Goal: Information Seeking & Learning: Understand process/instructions

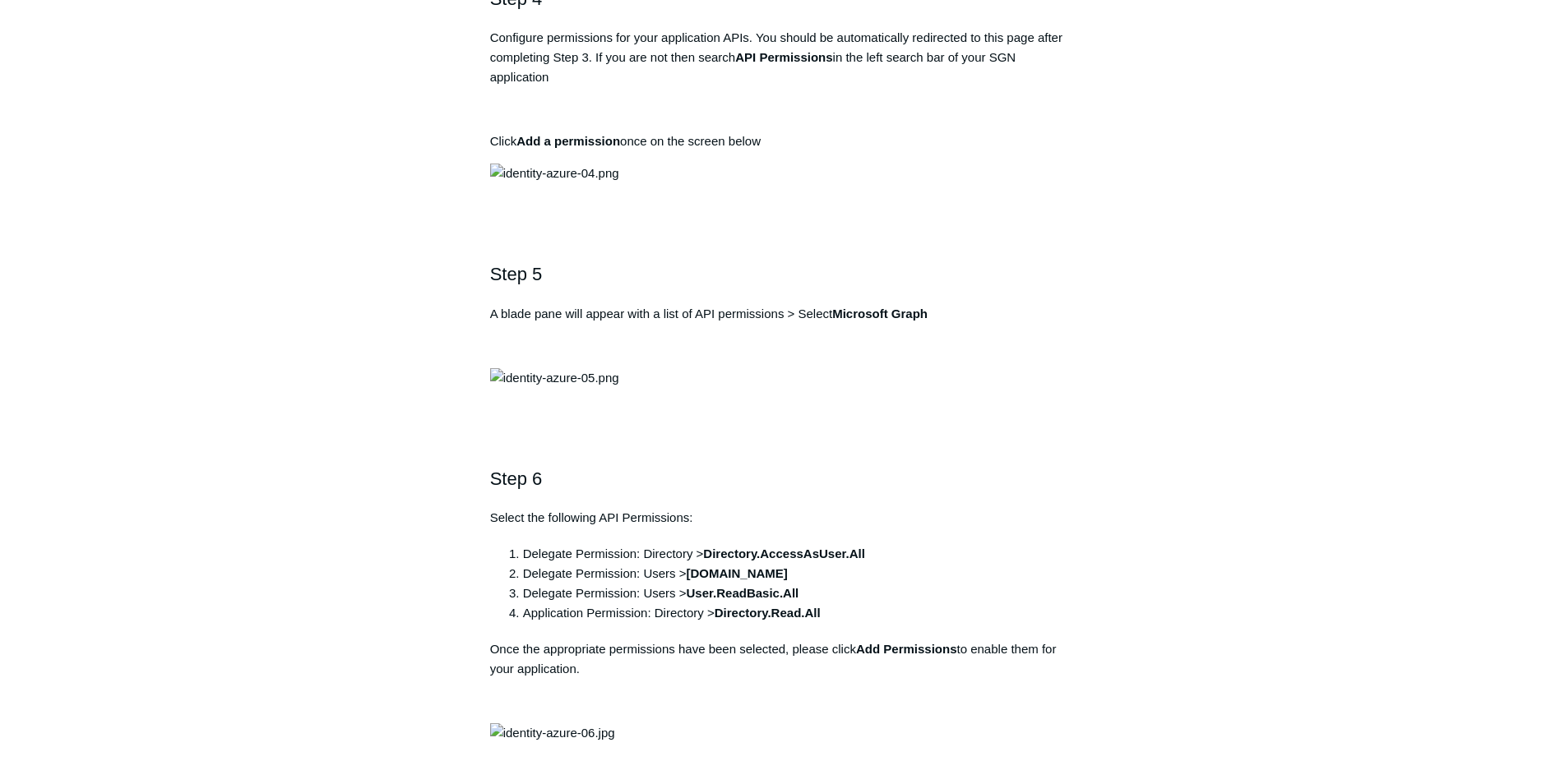
scroll to position [1562, 0]
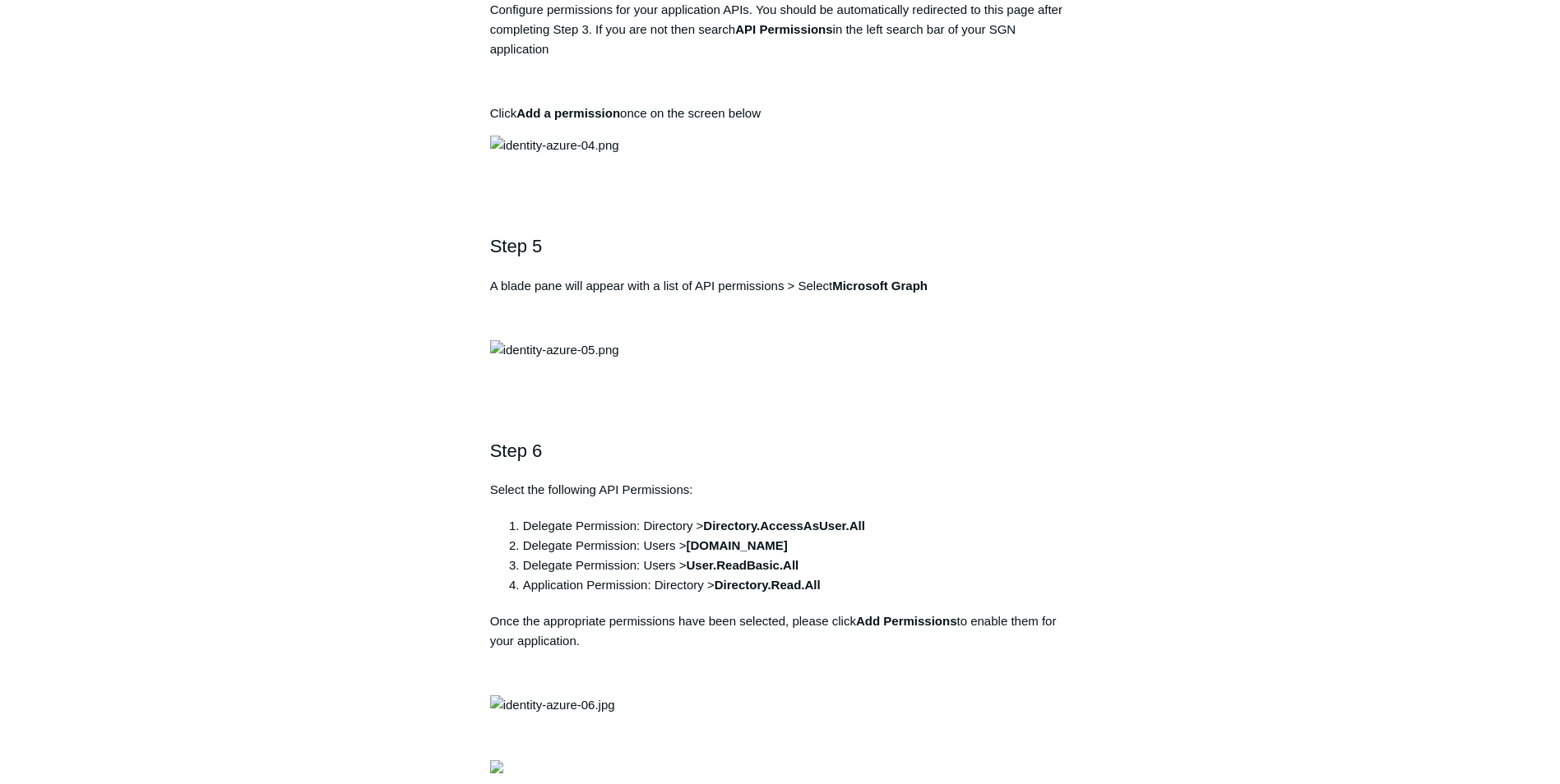
drag, startPoint x: 738, startPoint y: 171, endPoint x: 829, endPoint y: 178, distance: 91.3
drag, startPoint x: 829, startPoint y: 178, endPoint x: 845, endPoint y: 203, distance: 29.7
drag, startPoint x: 845, startPoint y: 203, endPoint x: 842, endPoint y: 177, distance: 26.2
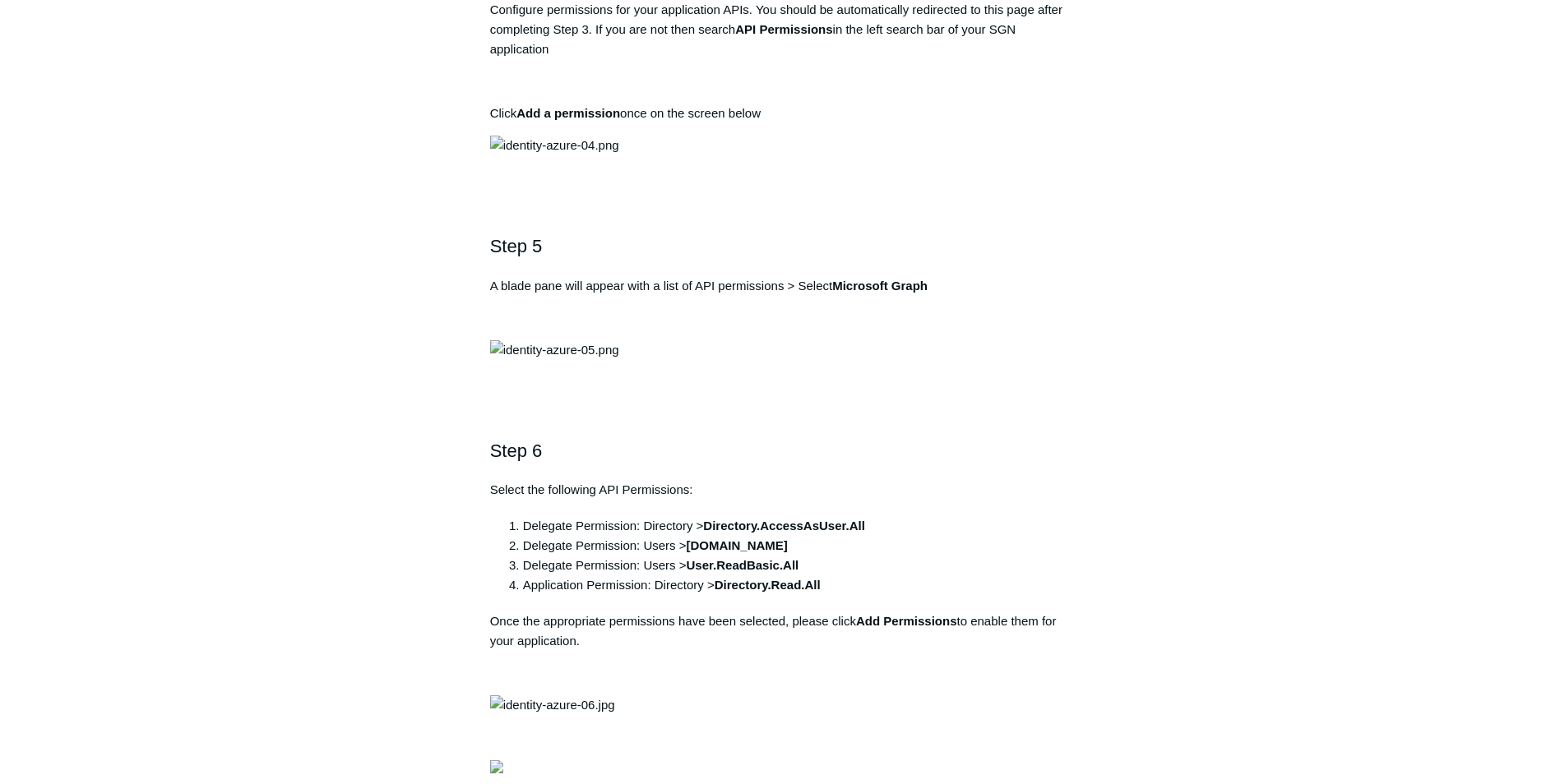
copy strong "Todyl SGN Identity"
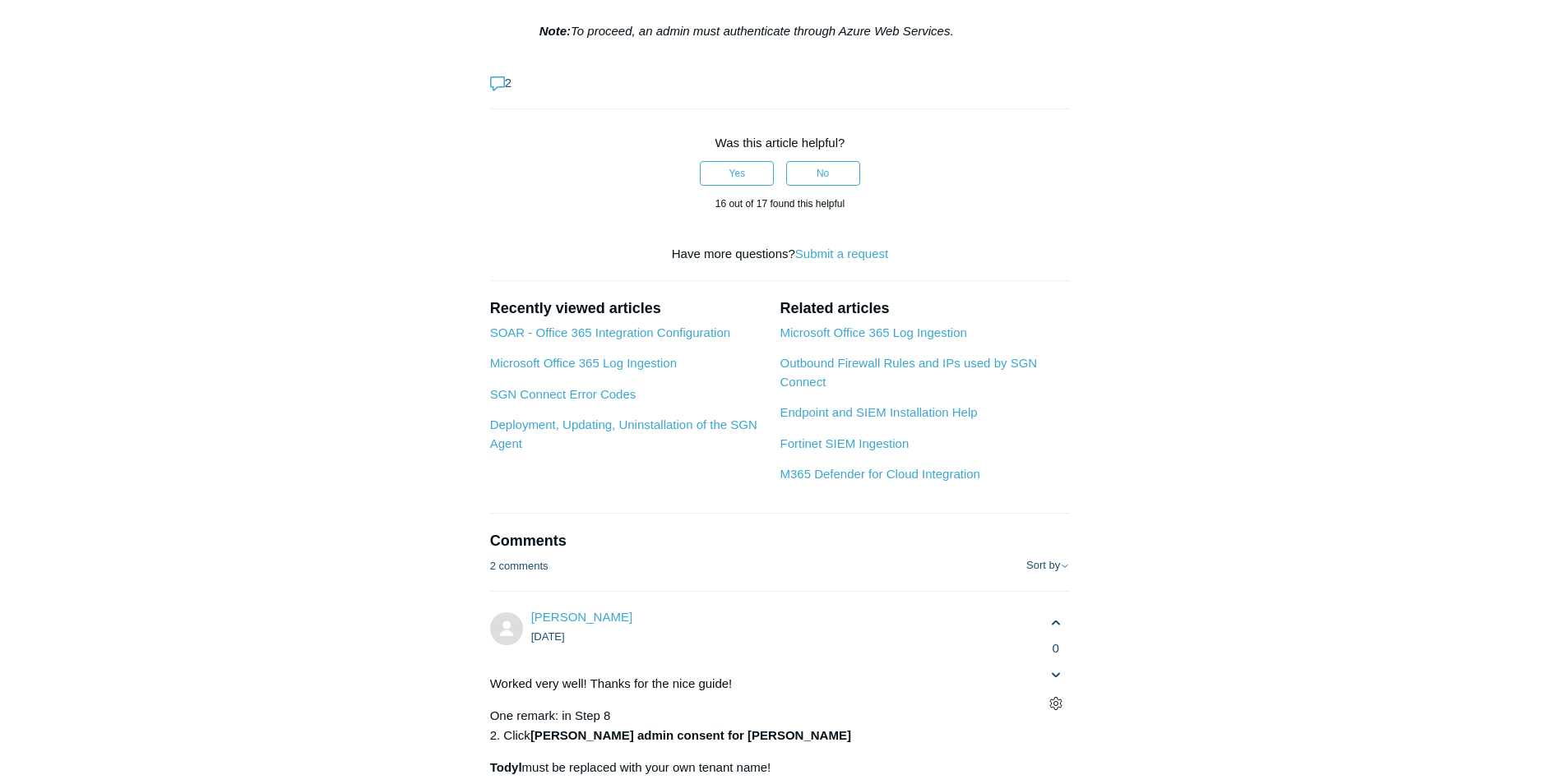
scroll to position [5426, 0]
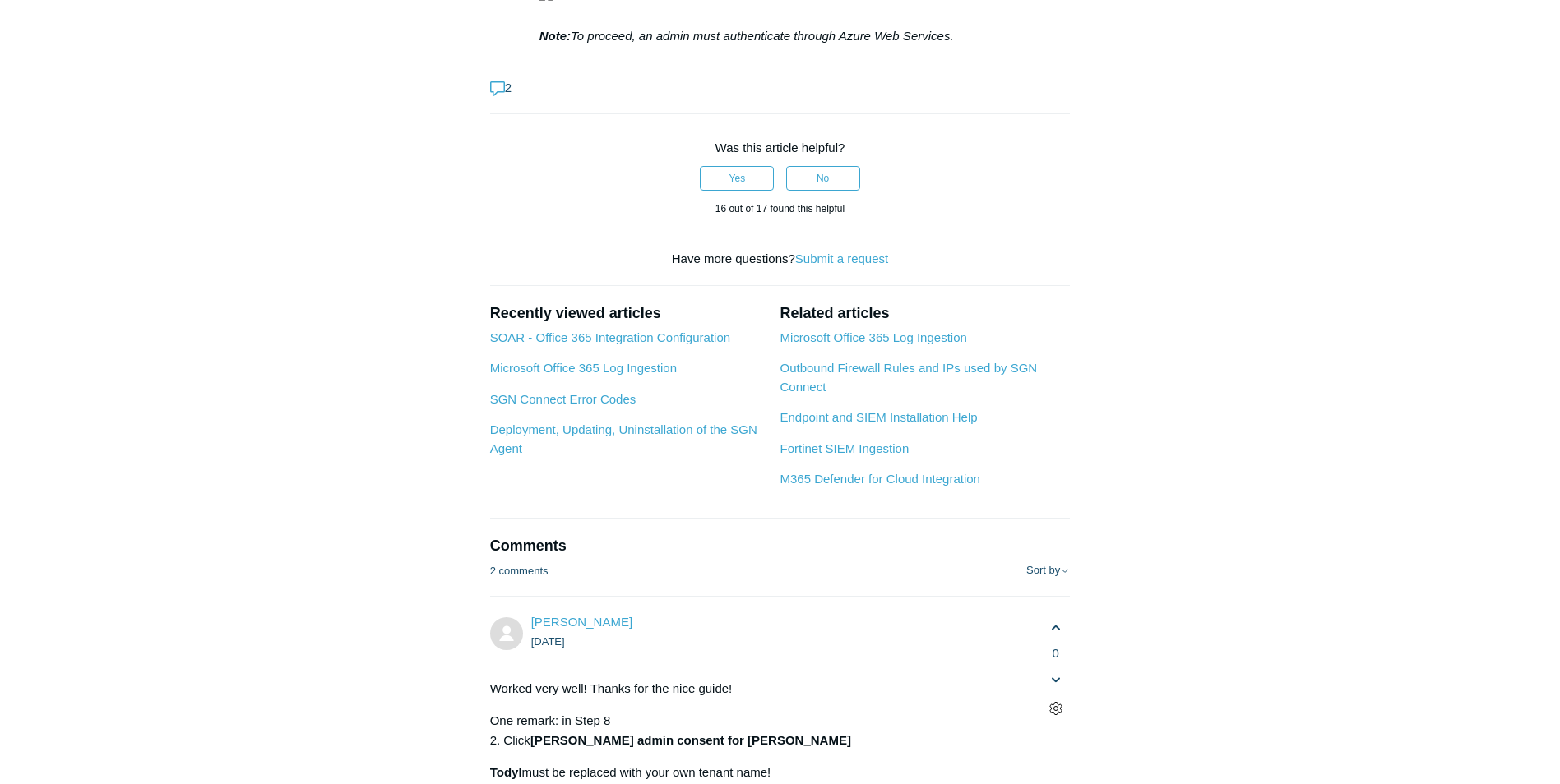
drag, startPoint x: 912, startPoint y: 126, endPoint x: 1050, endPoint y: 129, distance: 138.0
drag, startPoint x: 1050, startPoint y: 129, endPoint x: 991, endPoint y: 126, distance: 59.1
drag, startPoint x: 991, startPoint y: 126, endPoint x: 1064, endPoint y: 121, distance: 73.2
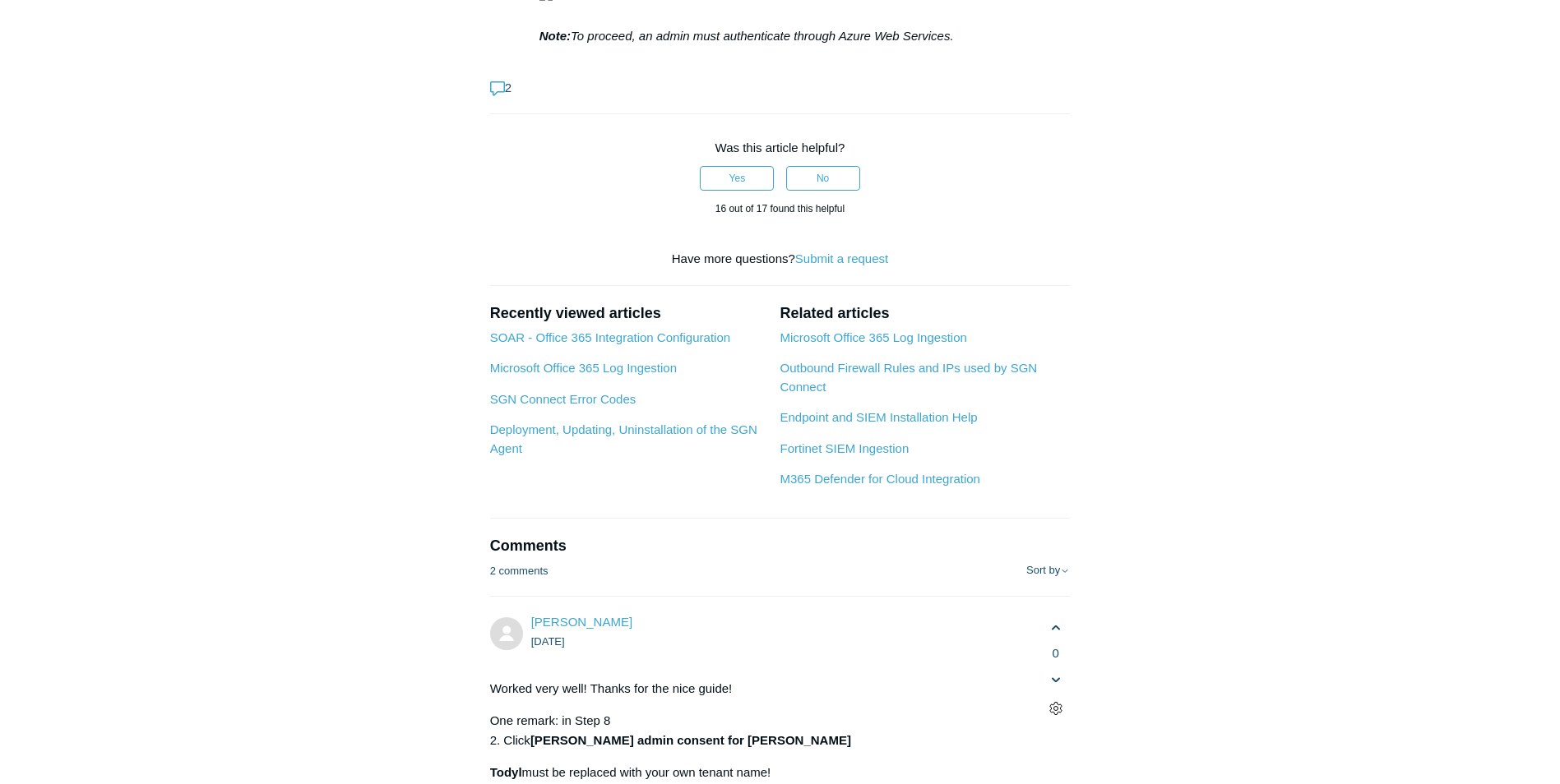
drag, startPoint x: 486, startPoint y: 120, endPoint x: 810, endPoint y: 175, distance: 328.6
copy div "From your application, click Authentication from the left navigational menu > U…"
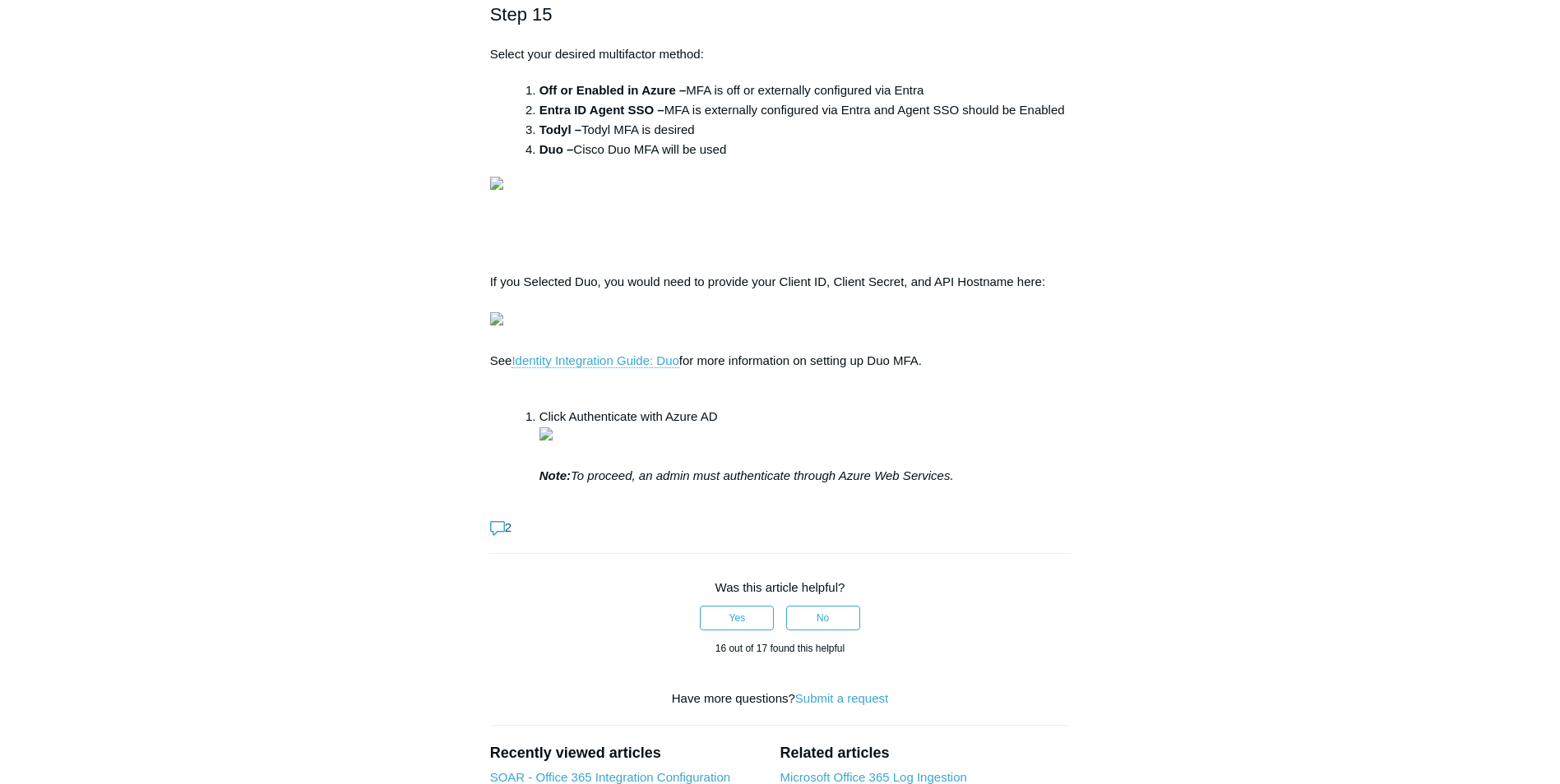
scroll to position [5015, 0]
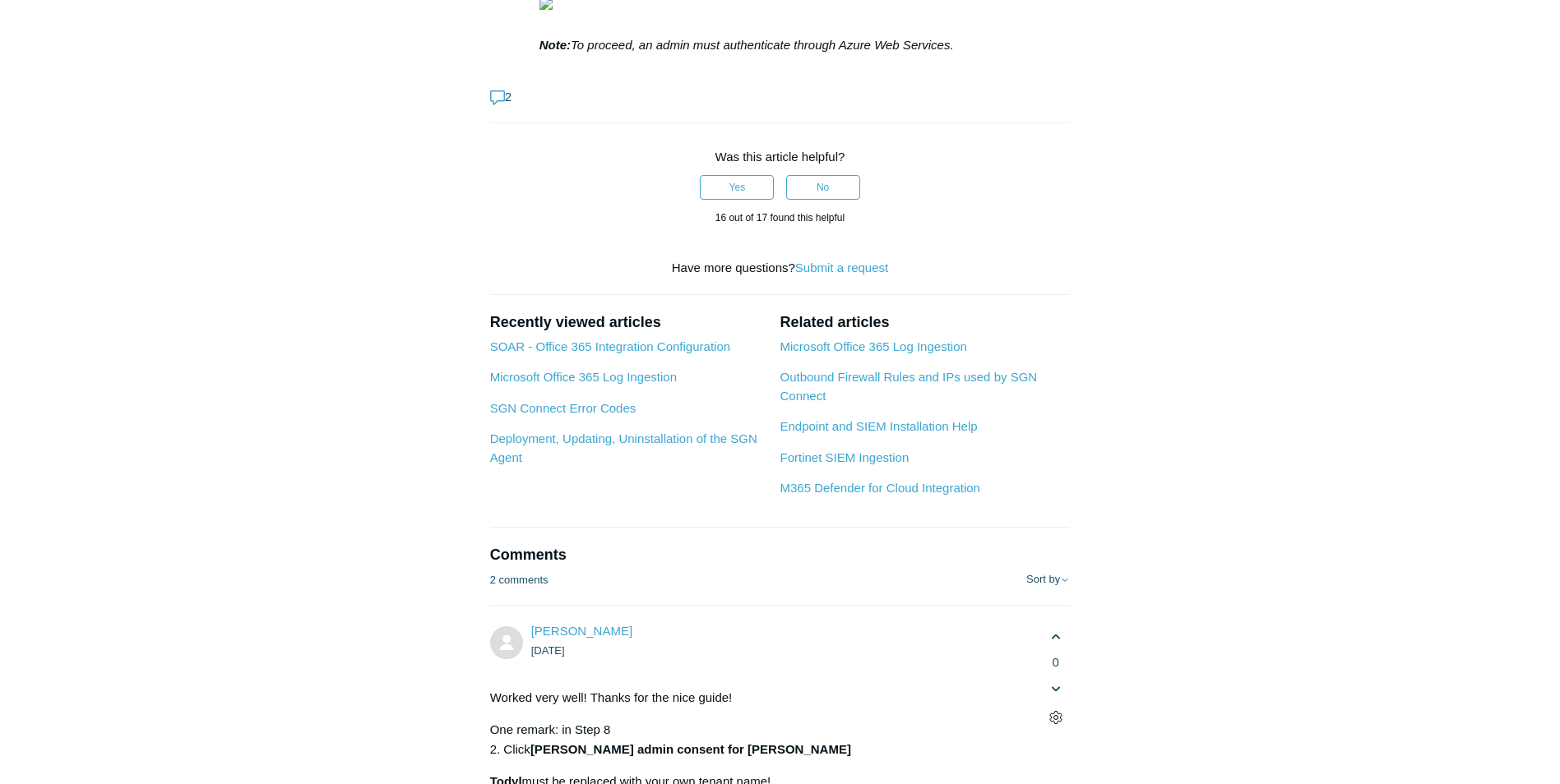
scroll to position [5345, 0]
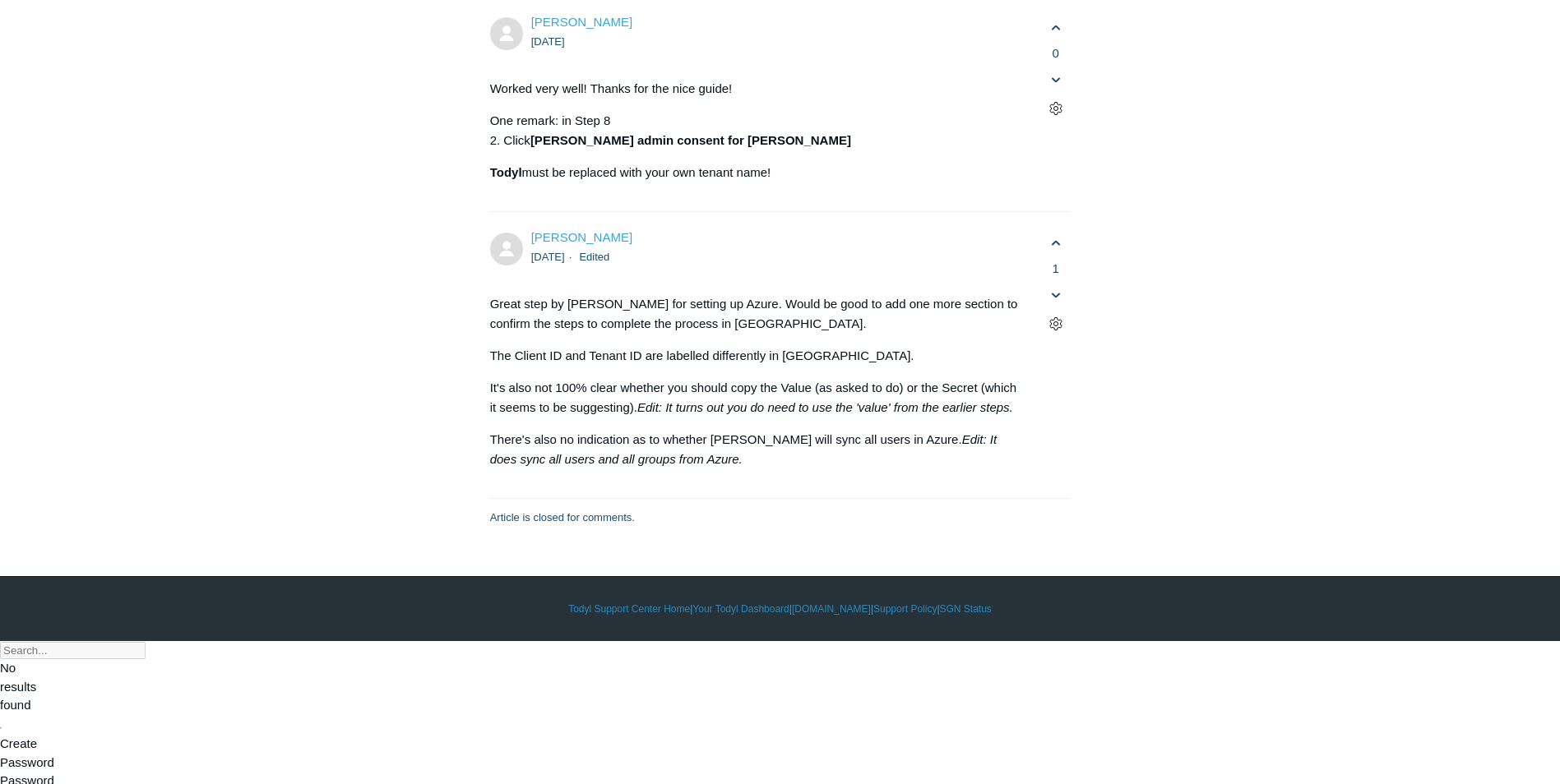
scroll to position [6002, 0]
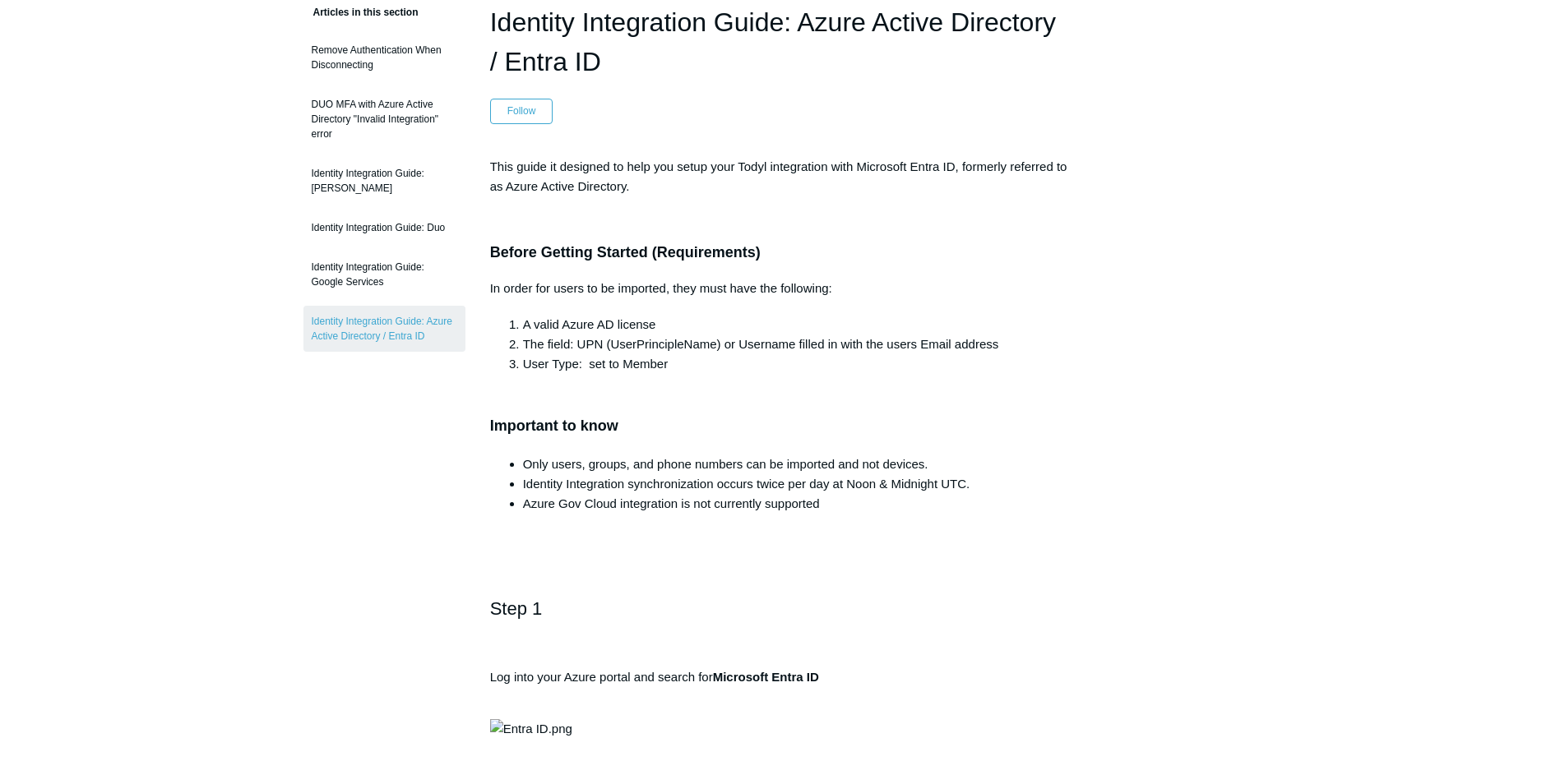
scroll to position [0, 0]
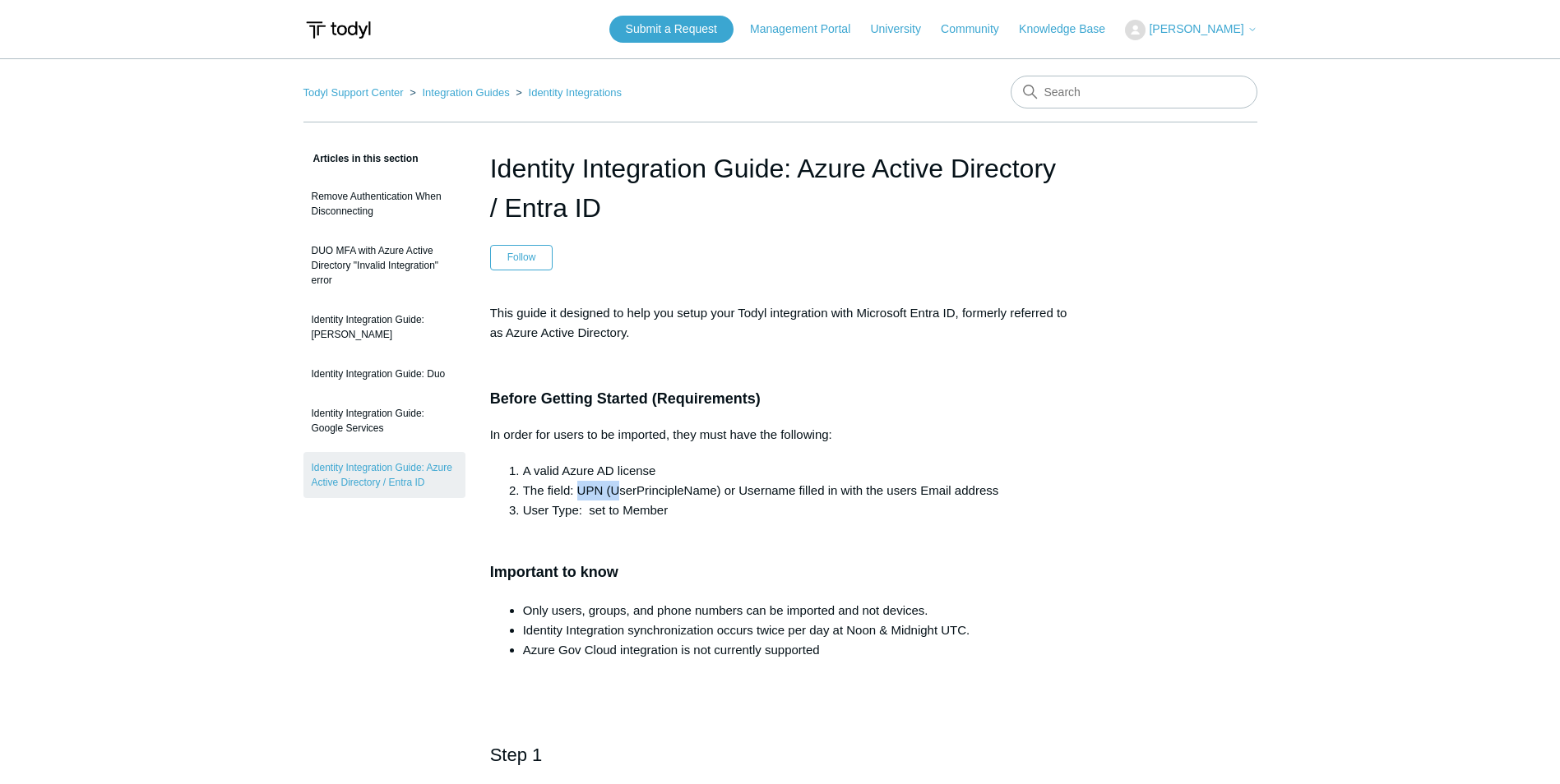
drag, startPoint x: 579, startPoint y: 494, endPoint x: 618, endPoint y: 491, distance: 39.1
click at [618, 491] on li "The field: UPN (UserPrincipleName) or Username filled in with the users Email a…" at bounding box center [796, 490] width 547 height 20
drag, startPoint x: 618, startPoint y: 491, endPoint x: 702, endPoint y: 496, distance: 84.1
click at [702, 496] on li "The field: UPN (UserPrincipleName) or Username filled in with the users Email a…" at bounding box center [796, 490] width 547 height 20
drag, startPoint x: 719, startPoint y: 493, endPoint x: 618, endPoint y: 494, distance: 101.0
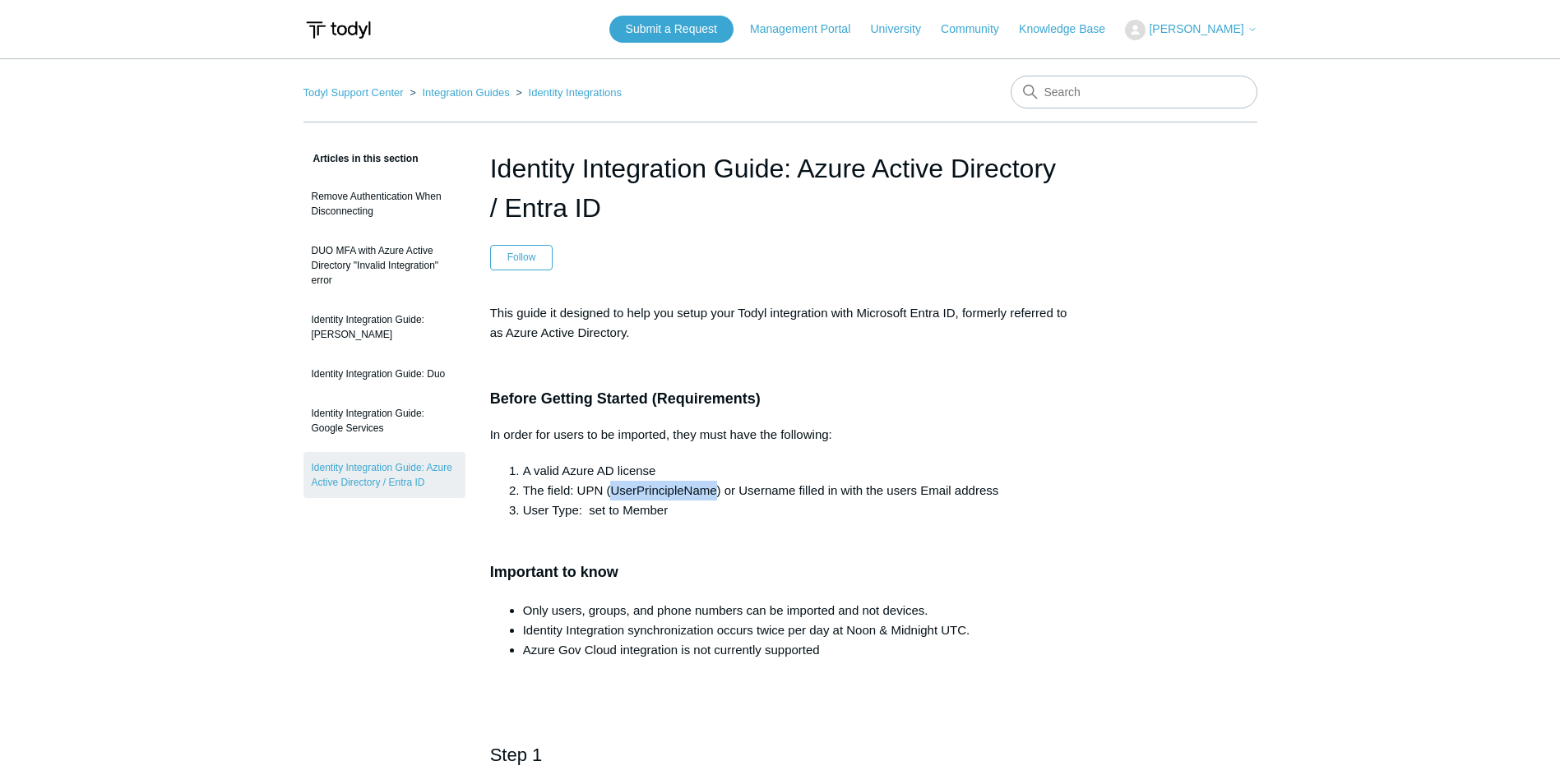
click at [618, 494] on li "The field: UPN (UserPrincipleName) or Username filled in with the users Email a…" at bounding box center [796, 490] width 547 height 20
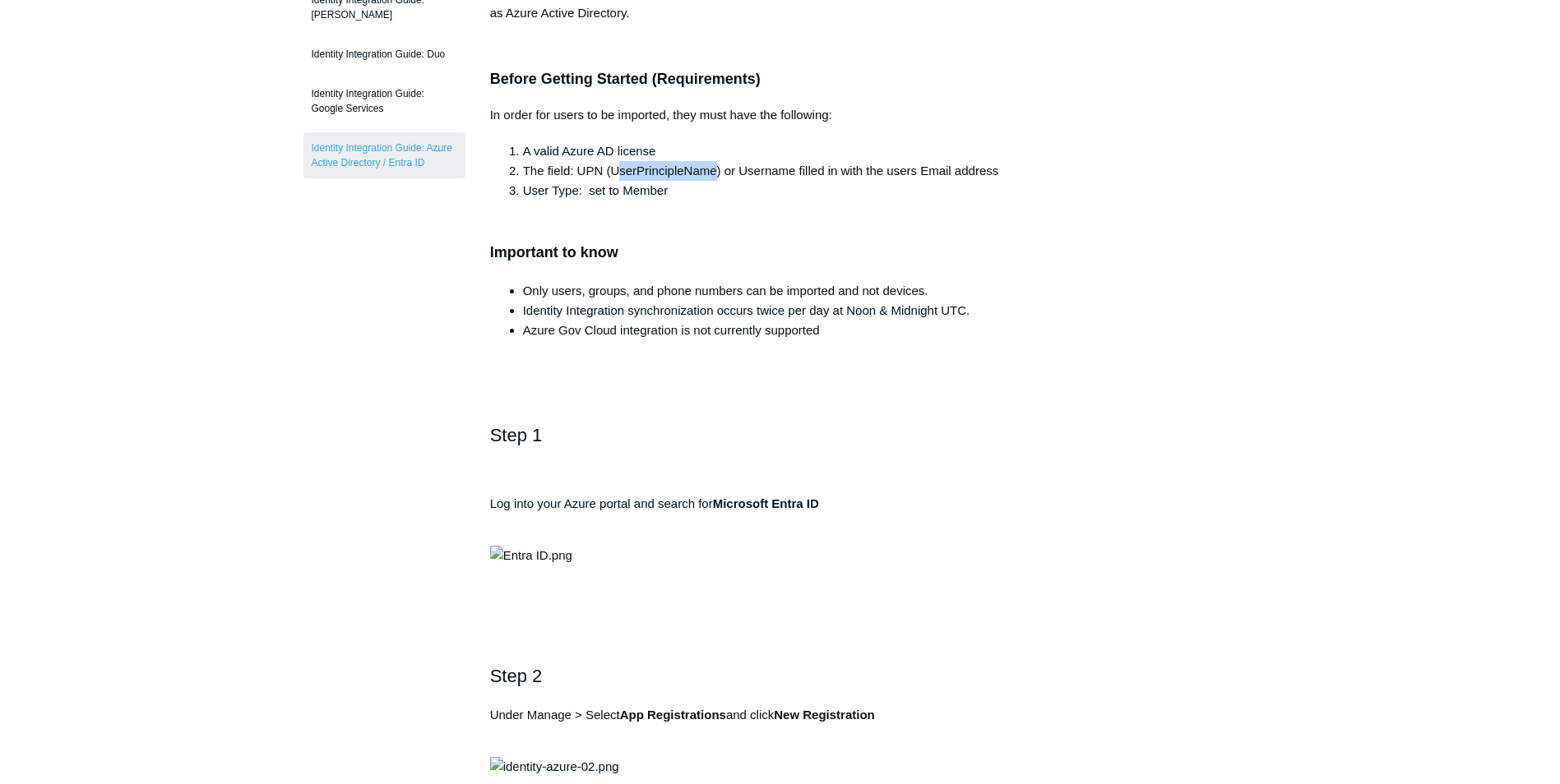
scroll to position [329, 0]
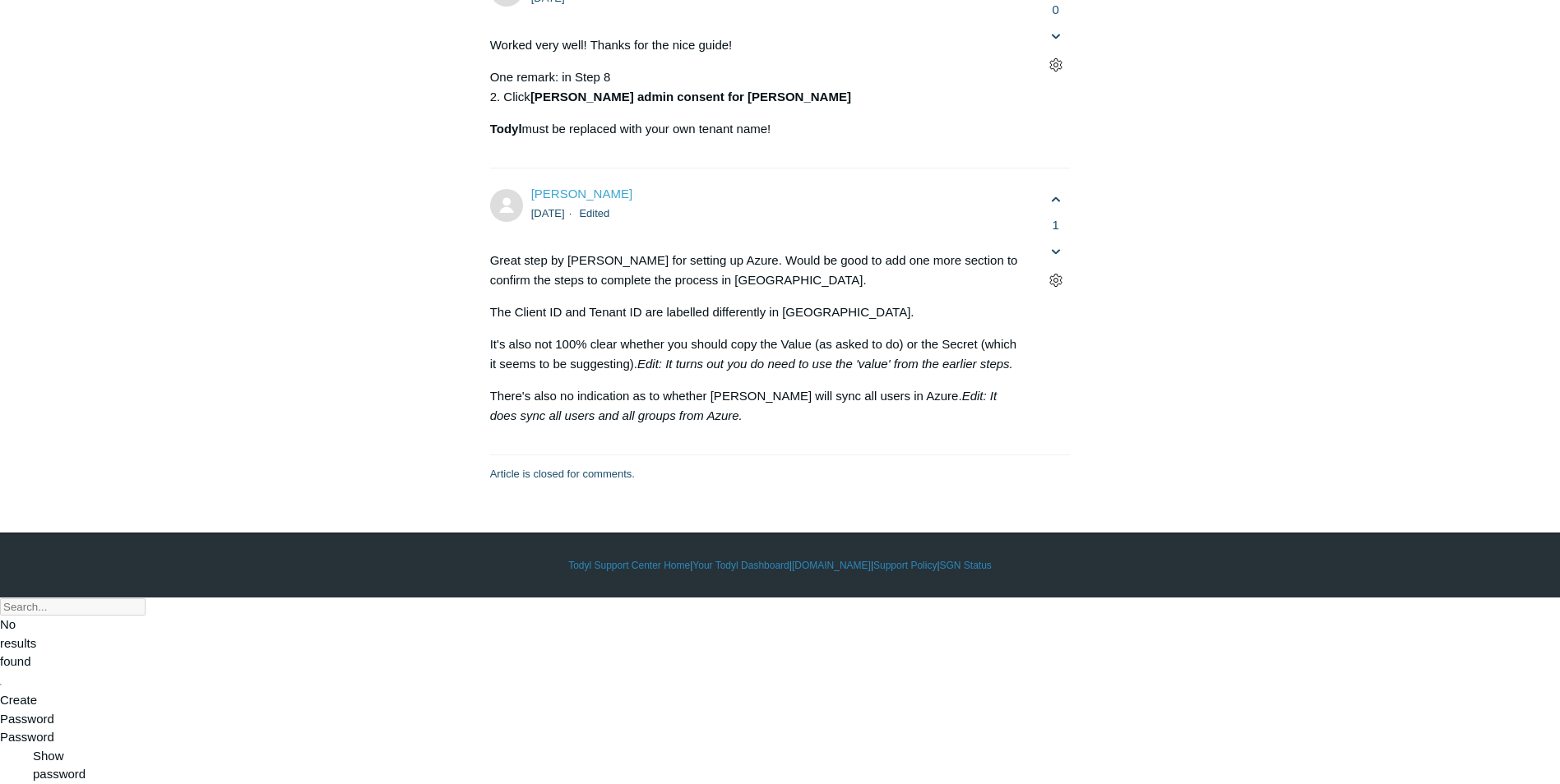
scroll to position [9948, 0]
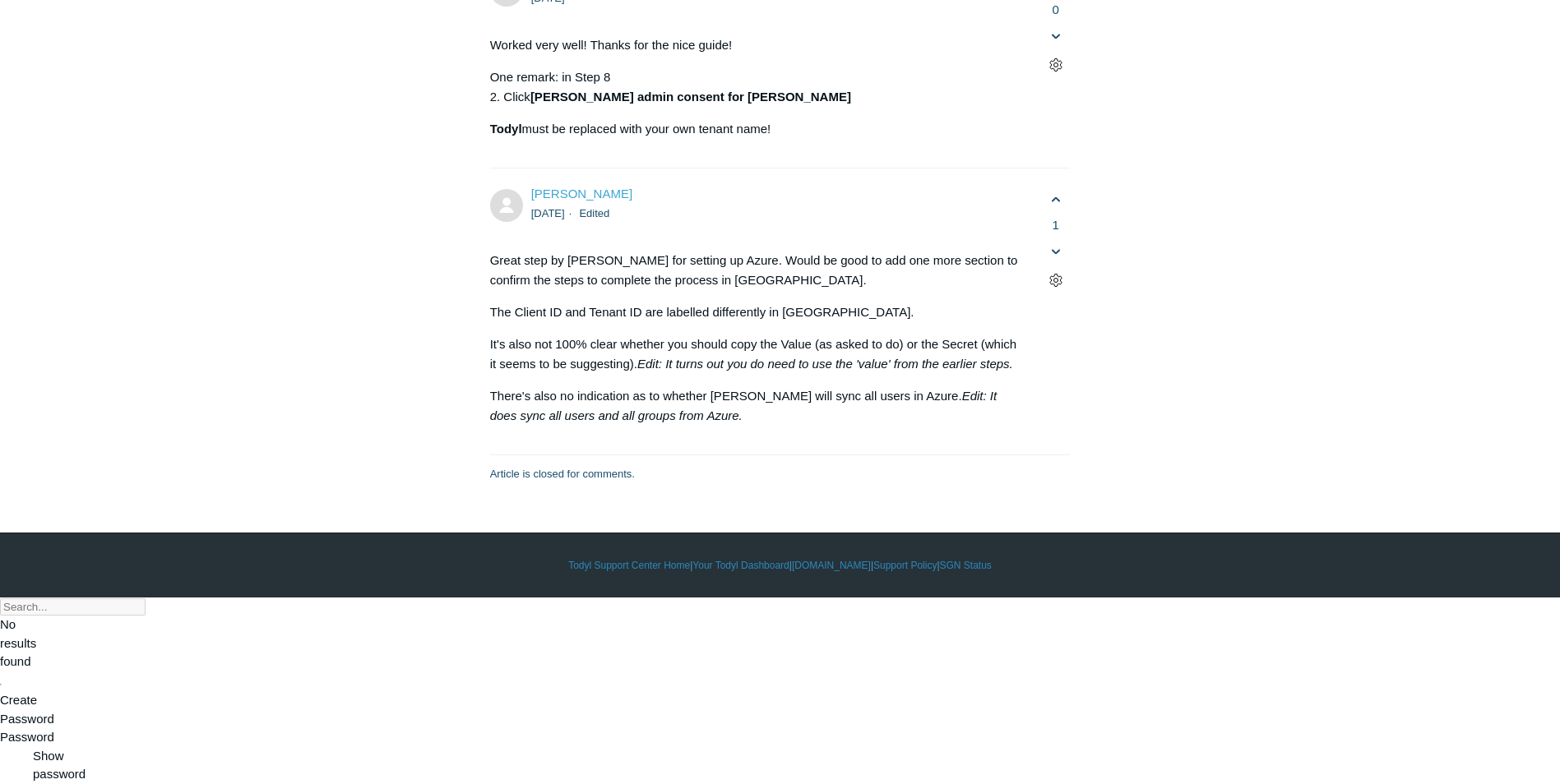
drag, startPoint x: 1320, startPoint y: 464, endPoint x: 839, endPoint y: 76, distance: 618.0
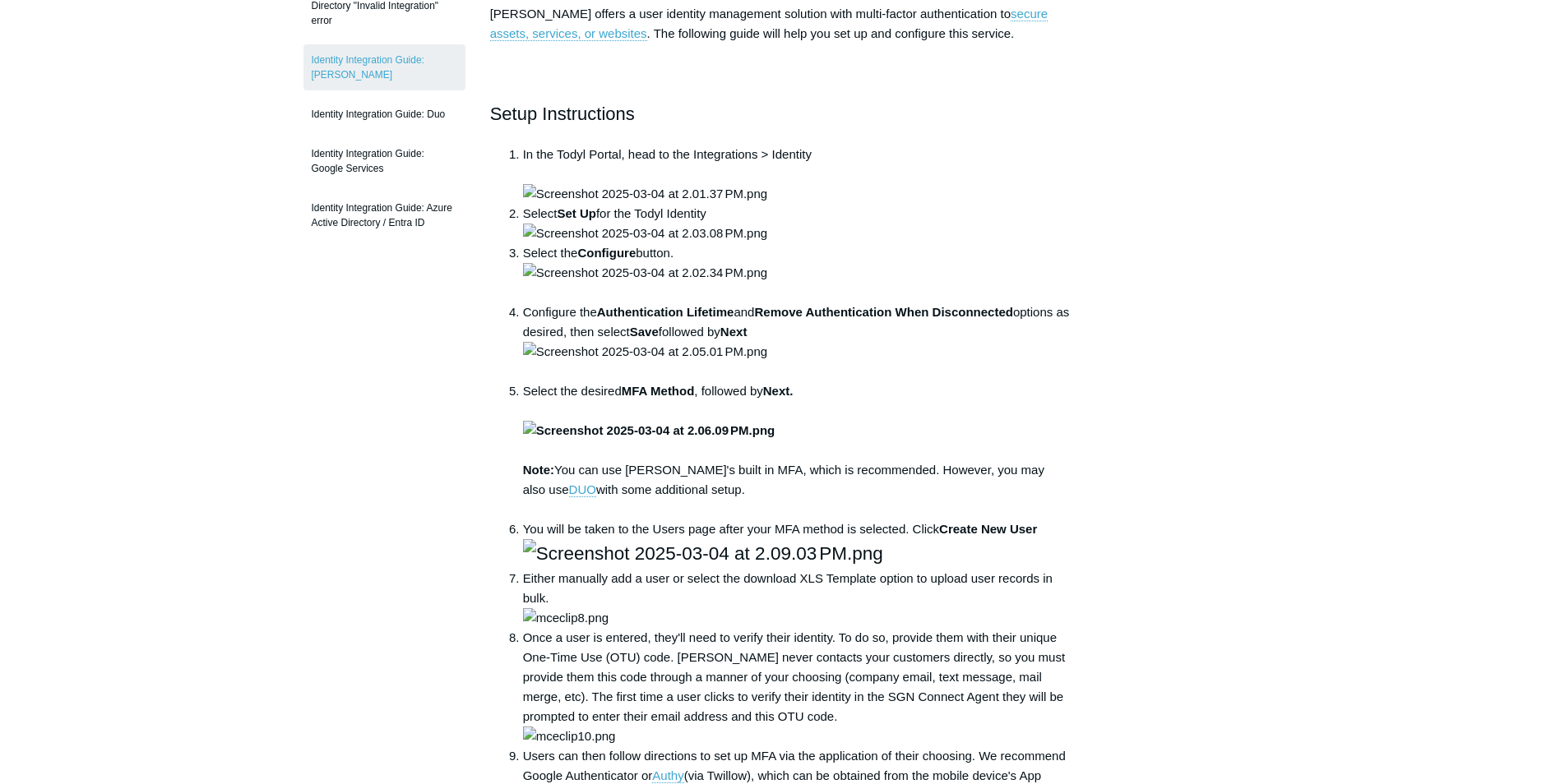
scroll to position [575, 0]
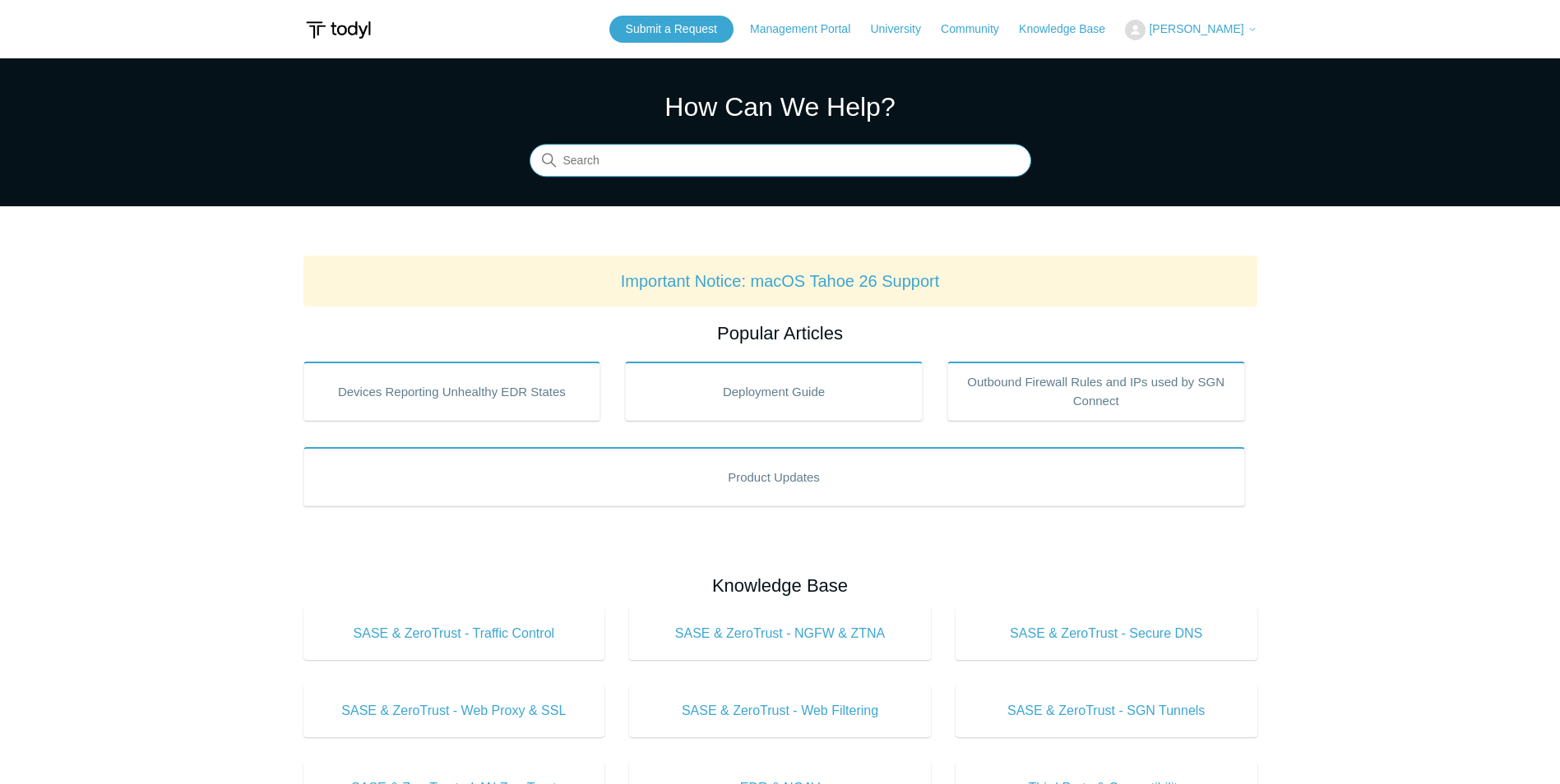
click at [668, 153] on input "Search" at bounding box center [780, 161] width 502 height 33
click at [665, 163] on input "Search" at bounding box center [780, 161] width 502 height 33
type input "callback"
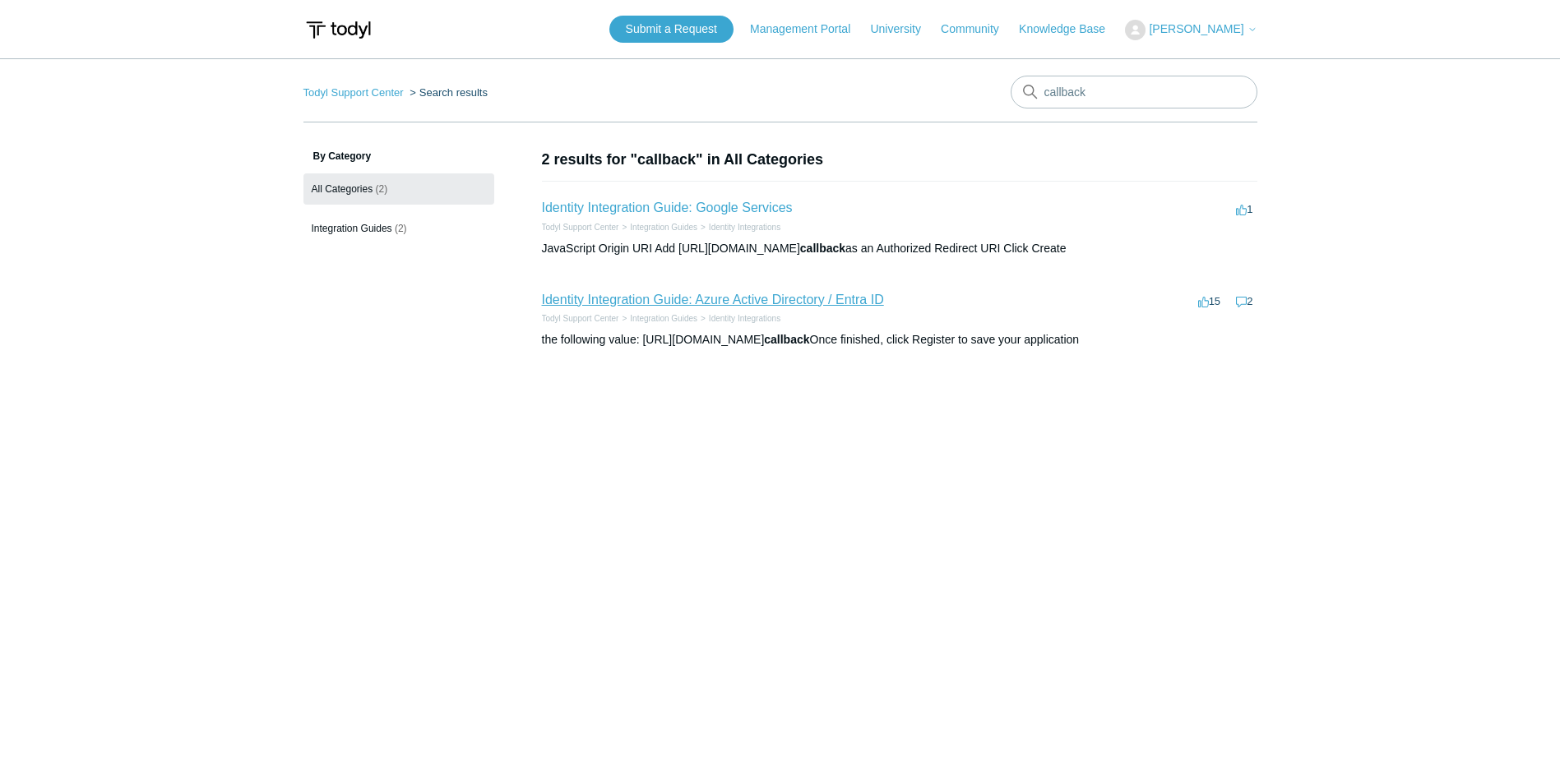
click at [744, 300] on link "Identity Integration Guide: Azure Active Directory / Entra ID" at bounding box center [713, 300] width 342 height 14
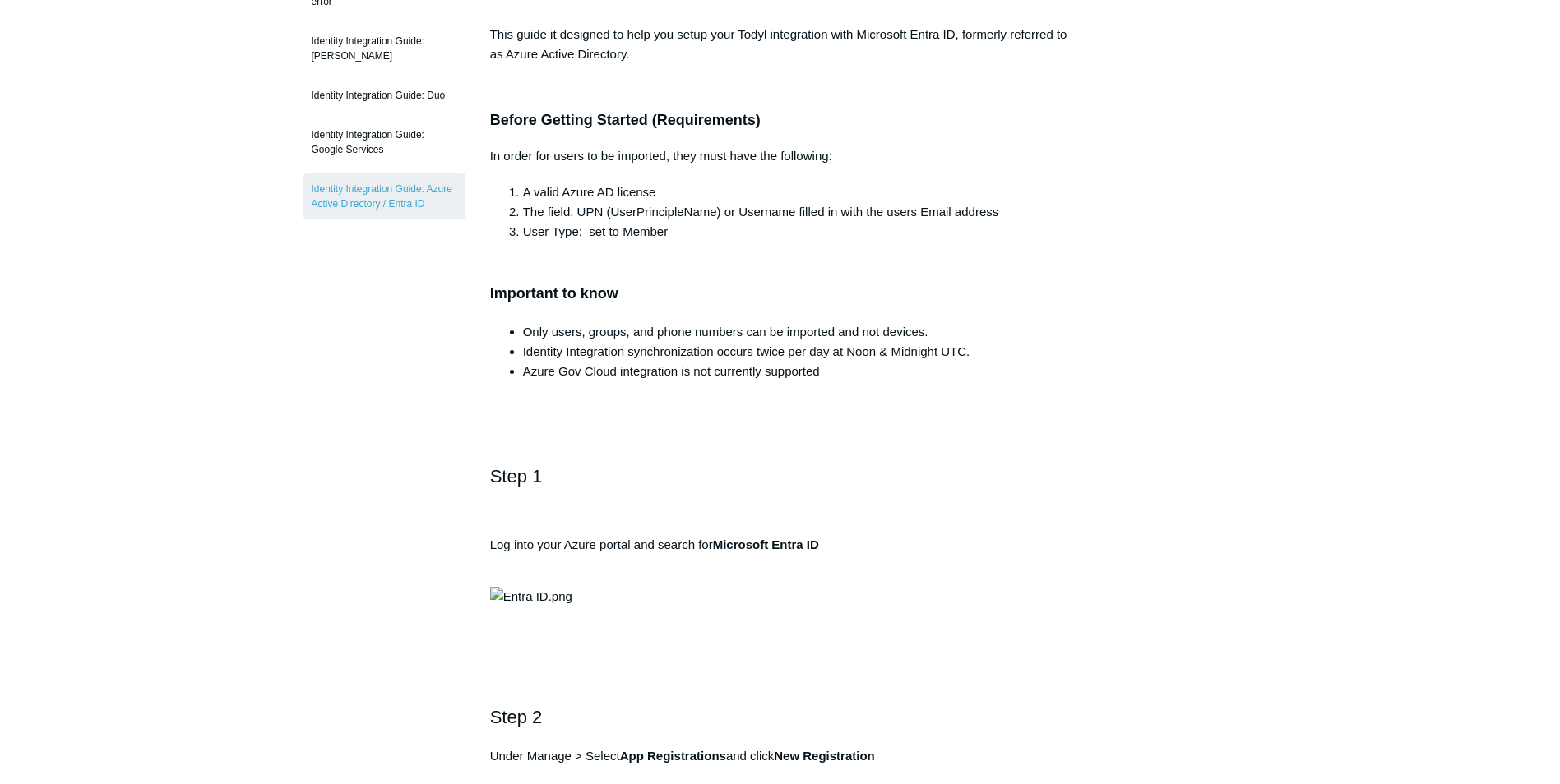
scroll to position [329, 0]
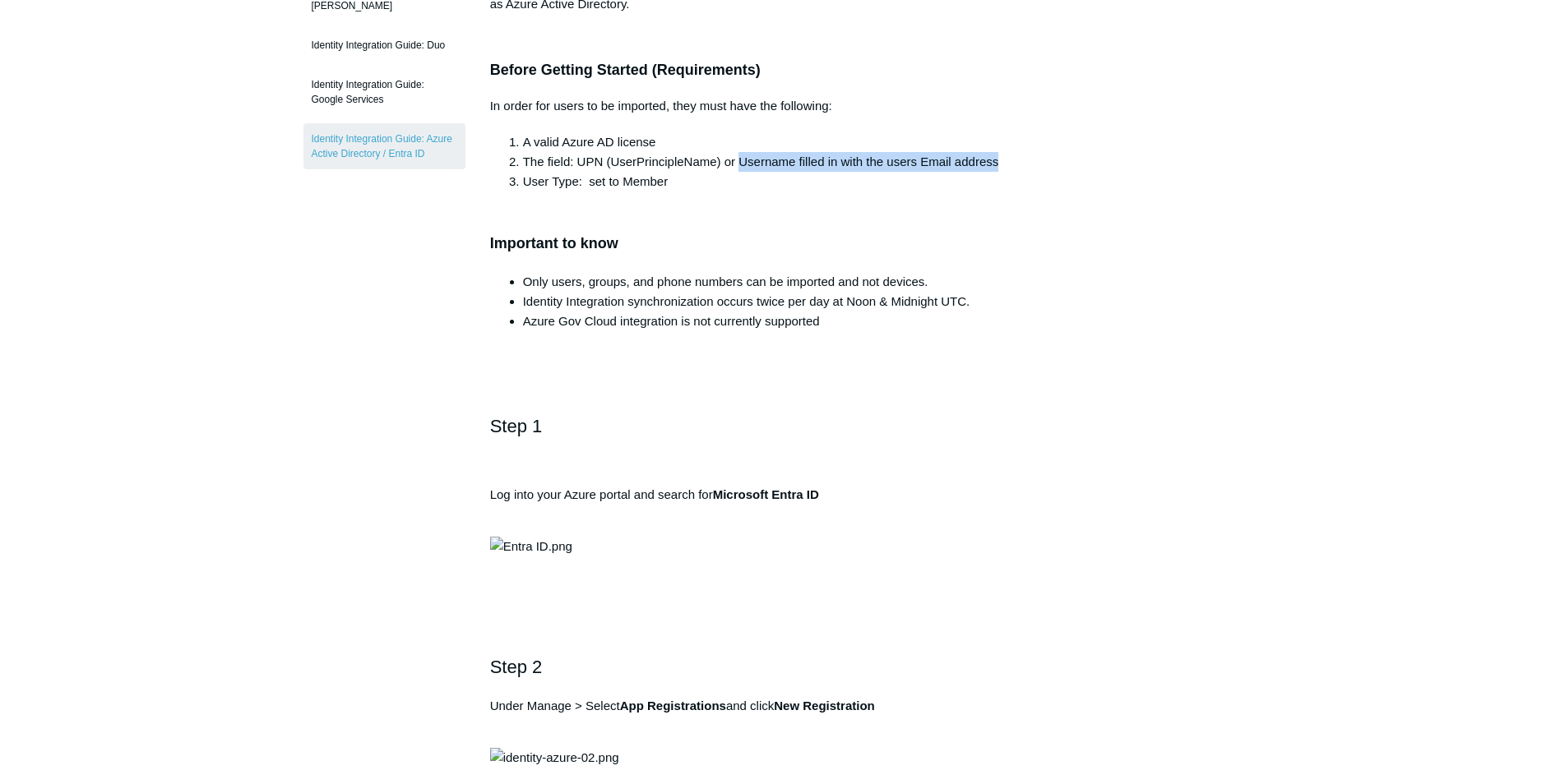
drag, startPoint x: 1002, startPoint y: 161, endPoint x: 743, endPoint y: 168, distance: 259.1
click at [743, 168] on li "The field: UPN (UserPrincipleName) or Username filled in with the users Email a…" at bounding box center [796, 161] width 547 height 20
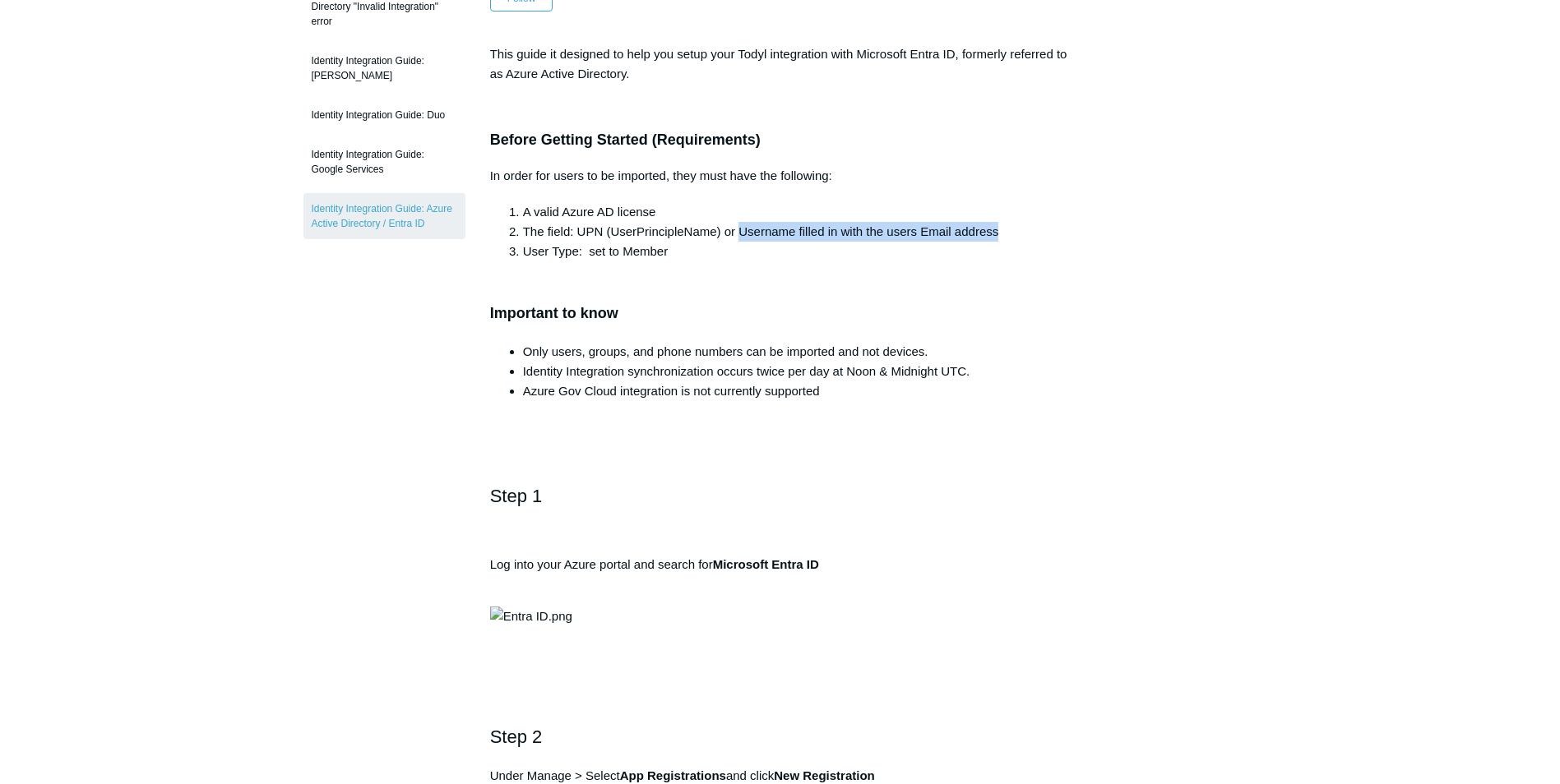
scroll to position [412, 0]
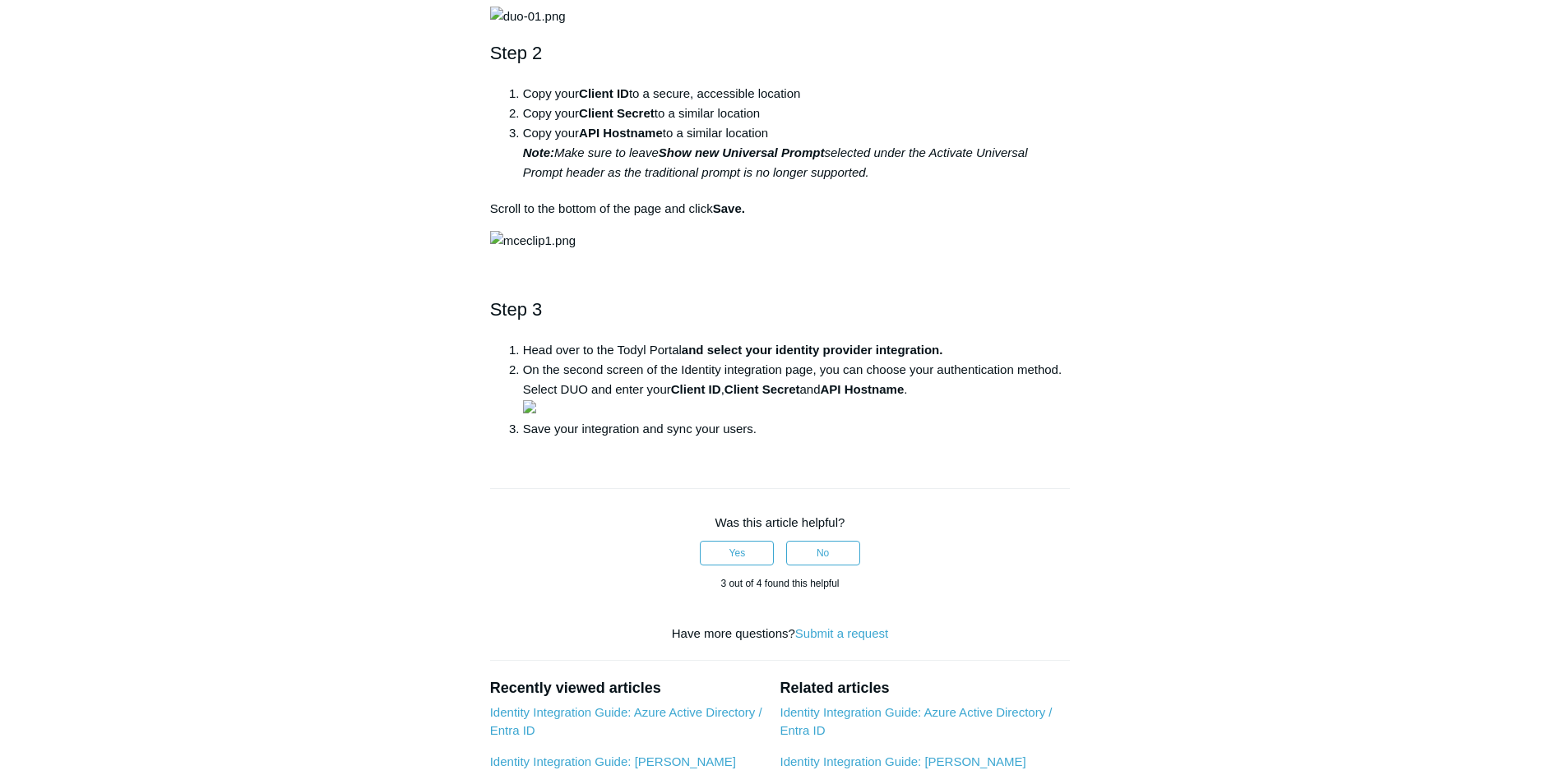
scroll to position [493, 0]
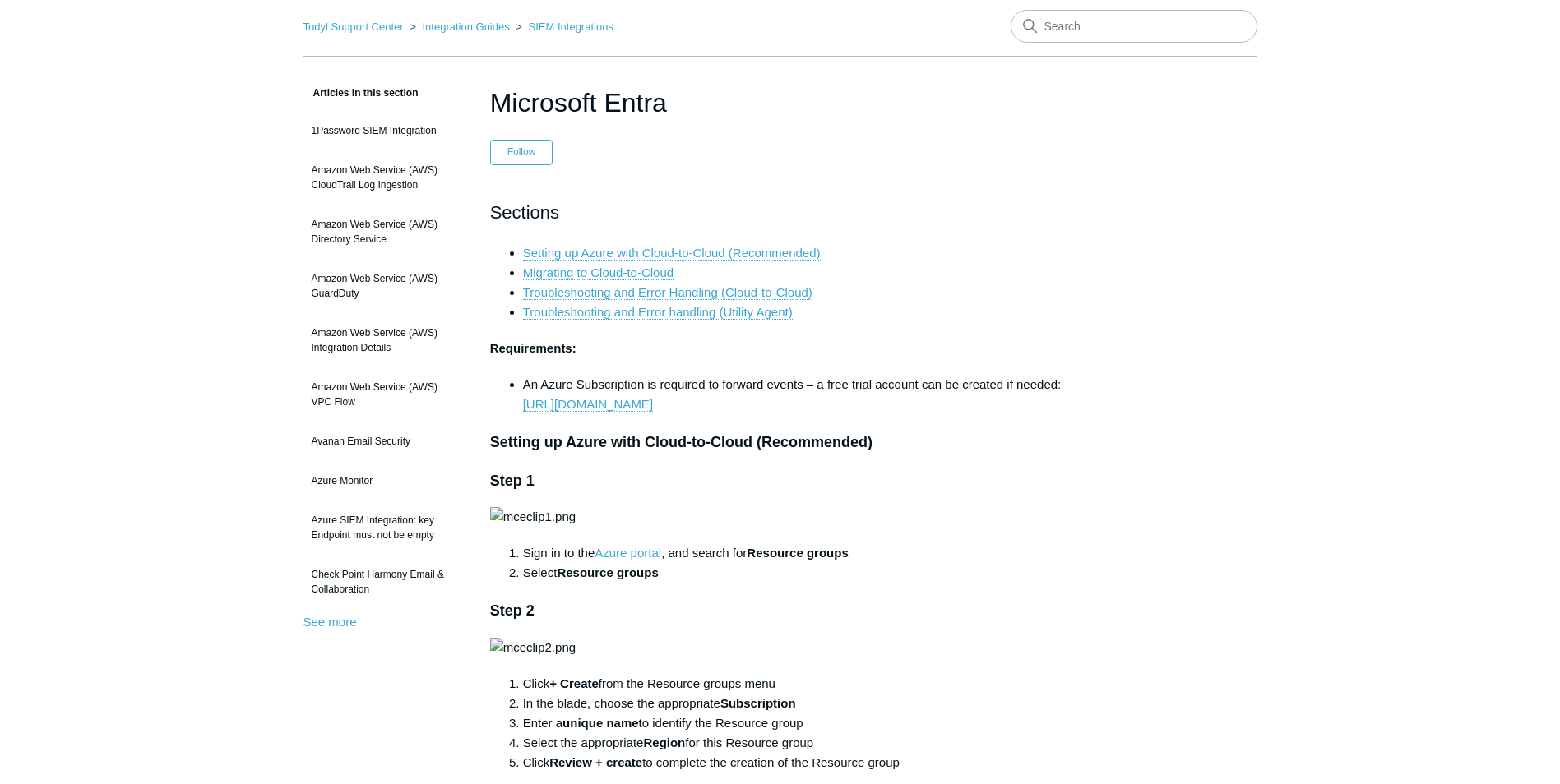
scroll to position [329, 0]
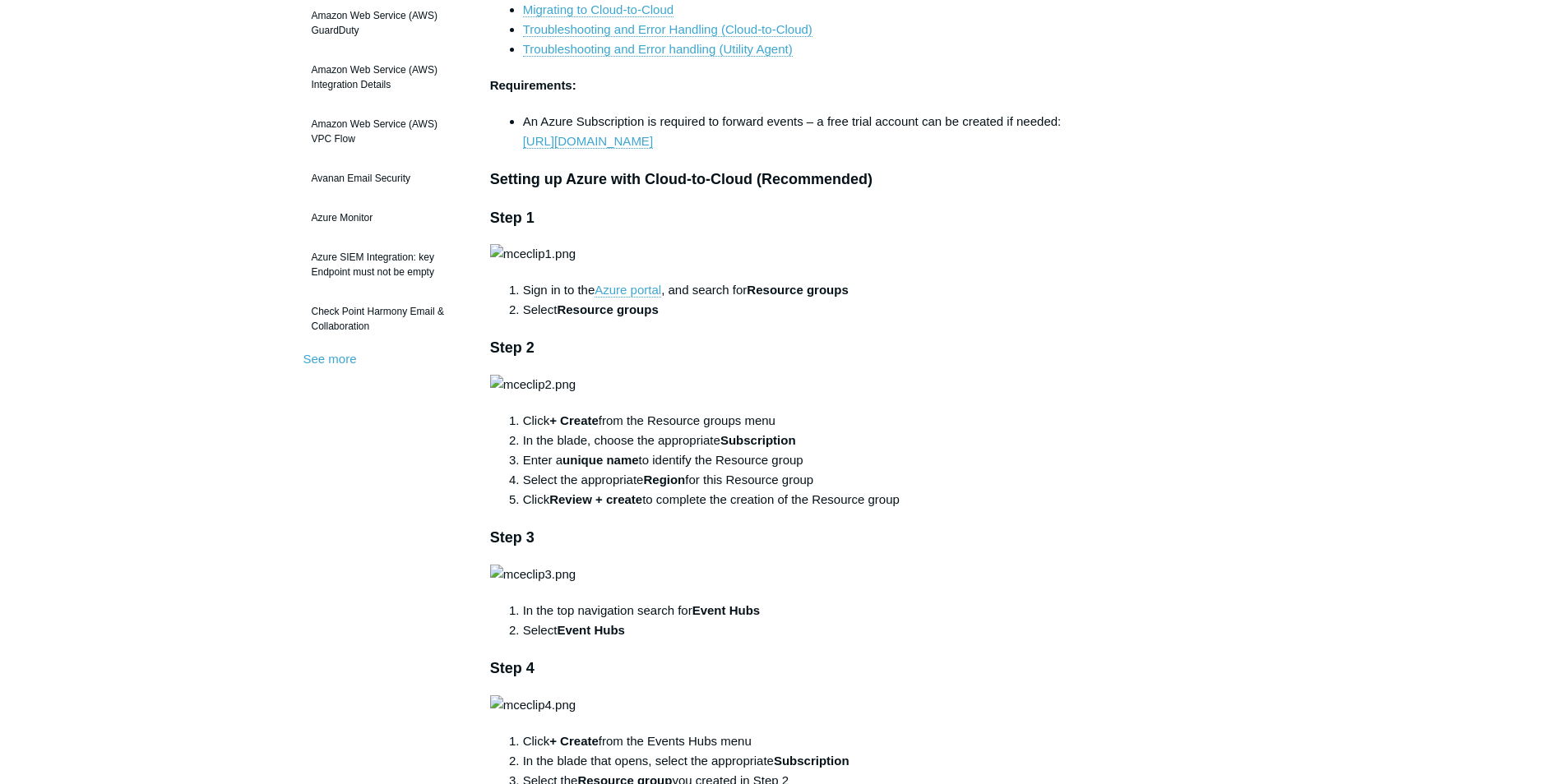
click at [575, 252] on img at bounding box center [533, 254] width 86 height 20
click at [575, 255] on img at bounding box center [533, 254] width 86 height 20
click at [575, 264] on img at bounding box center [533, 254] width 86 height 20
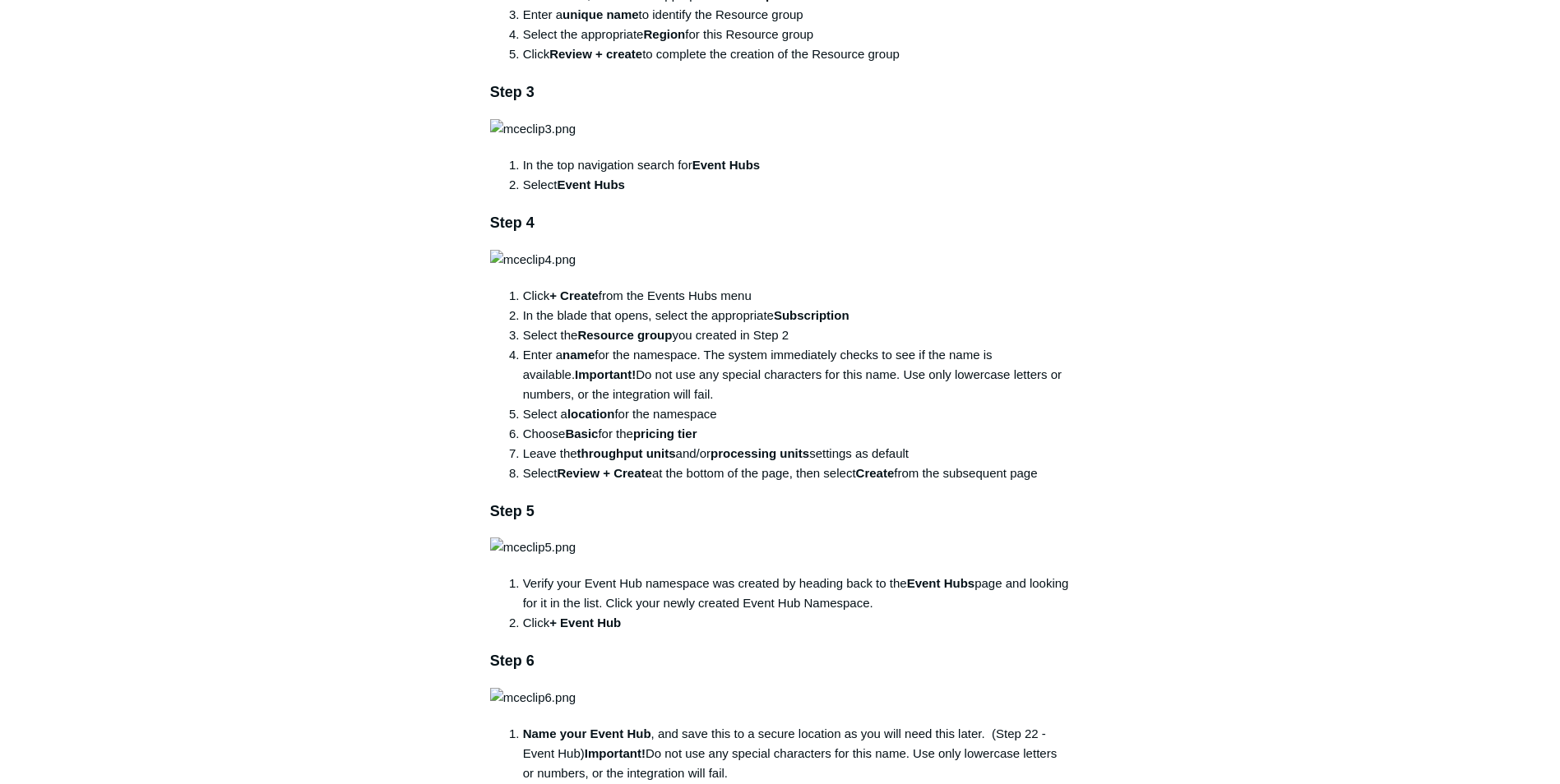
scroll to position [822, 0]
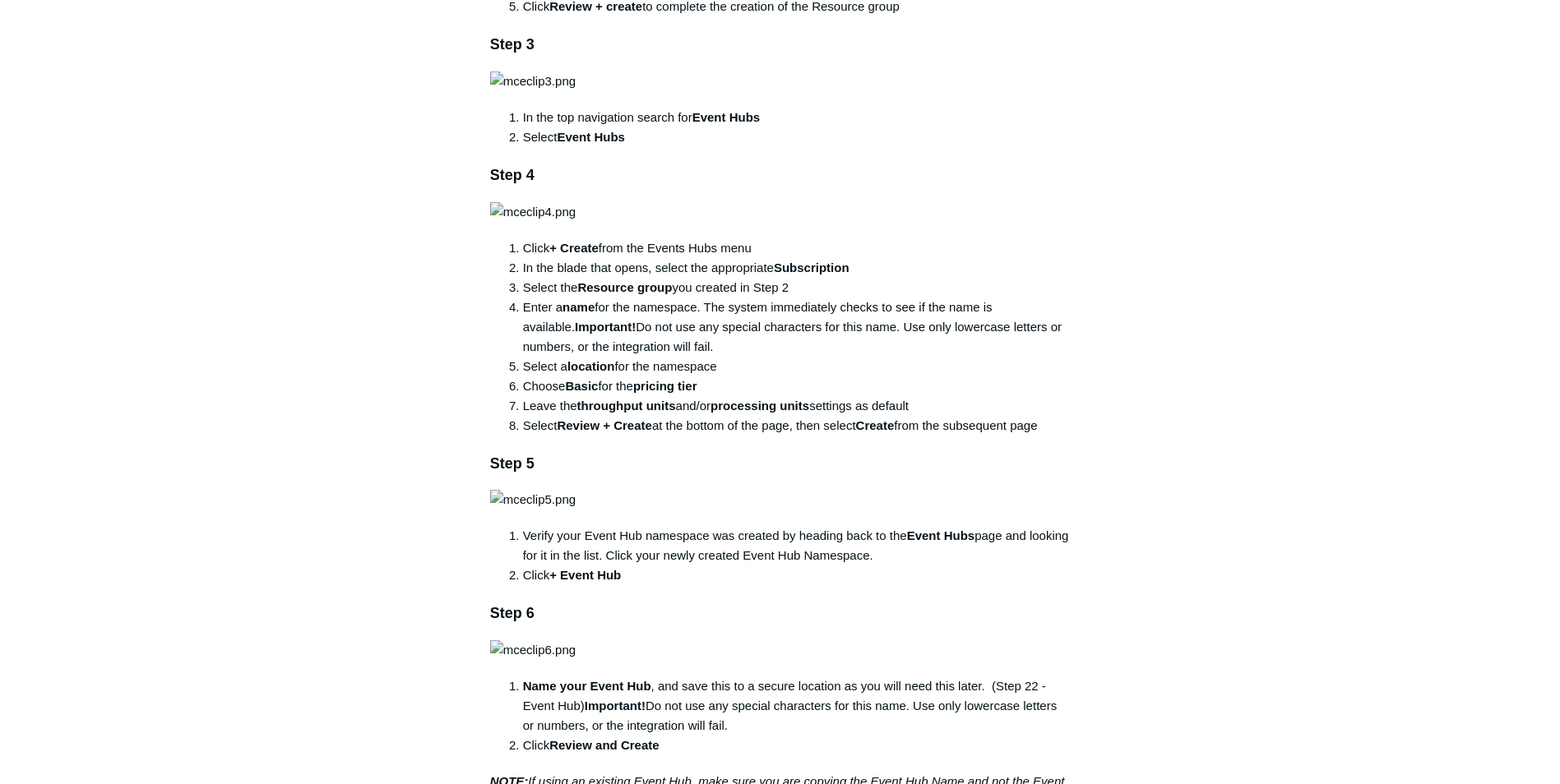
drag, startPoint x: 1089, startPoint y: 367, endPoint x: 1078, endPoint y: 367, distance: 11.0
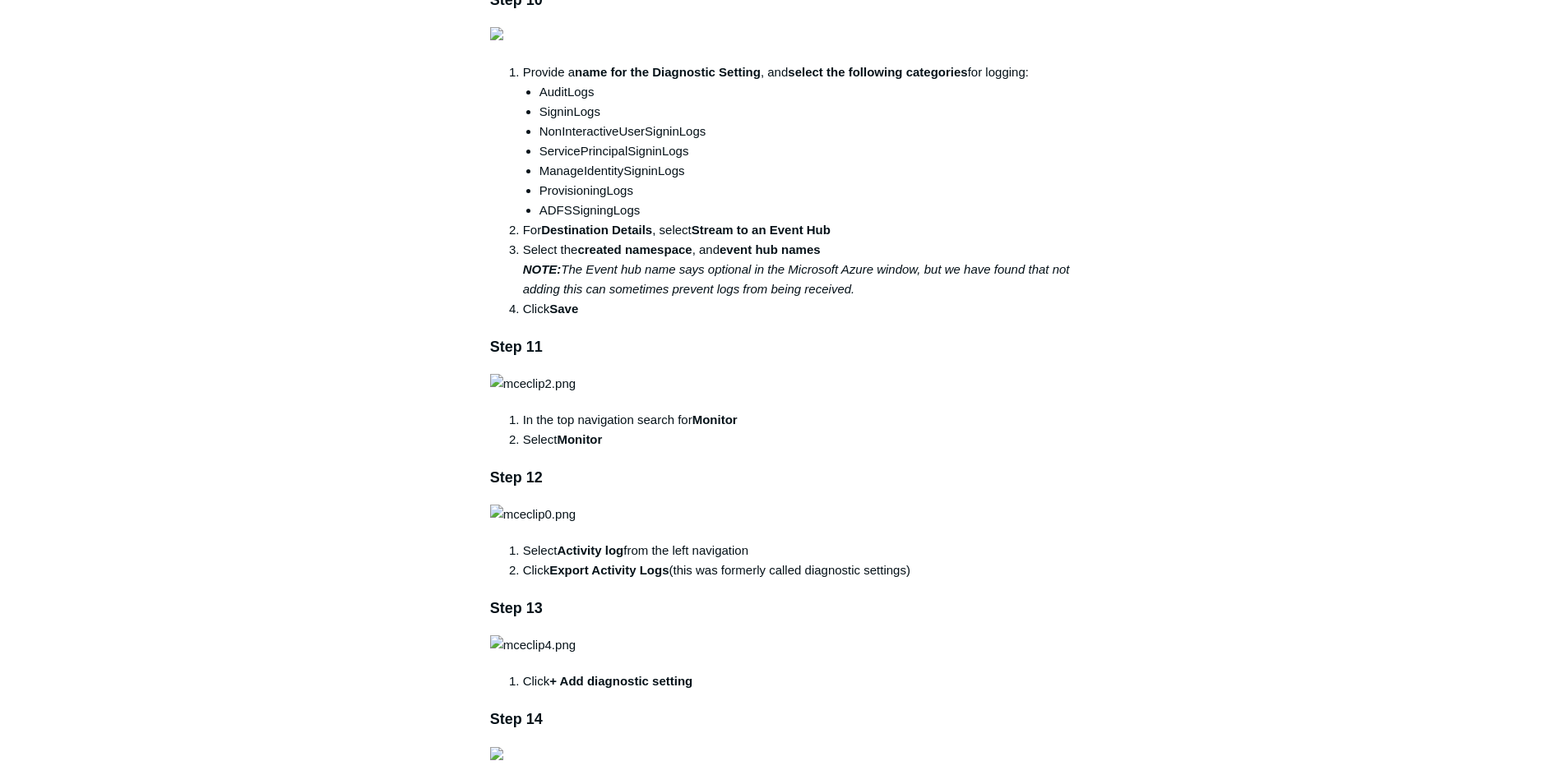
scroll to position [1809, 0]
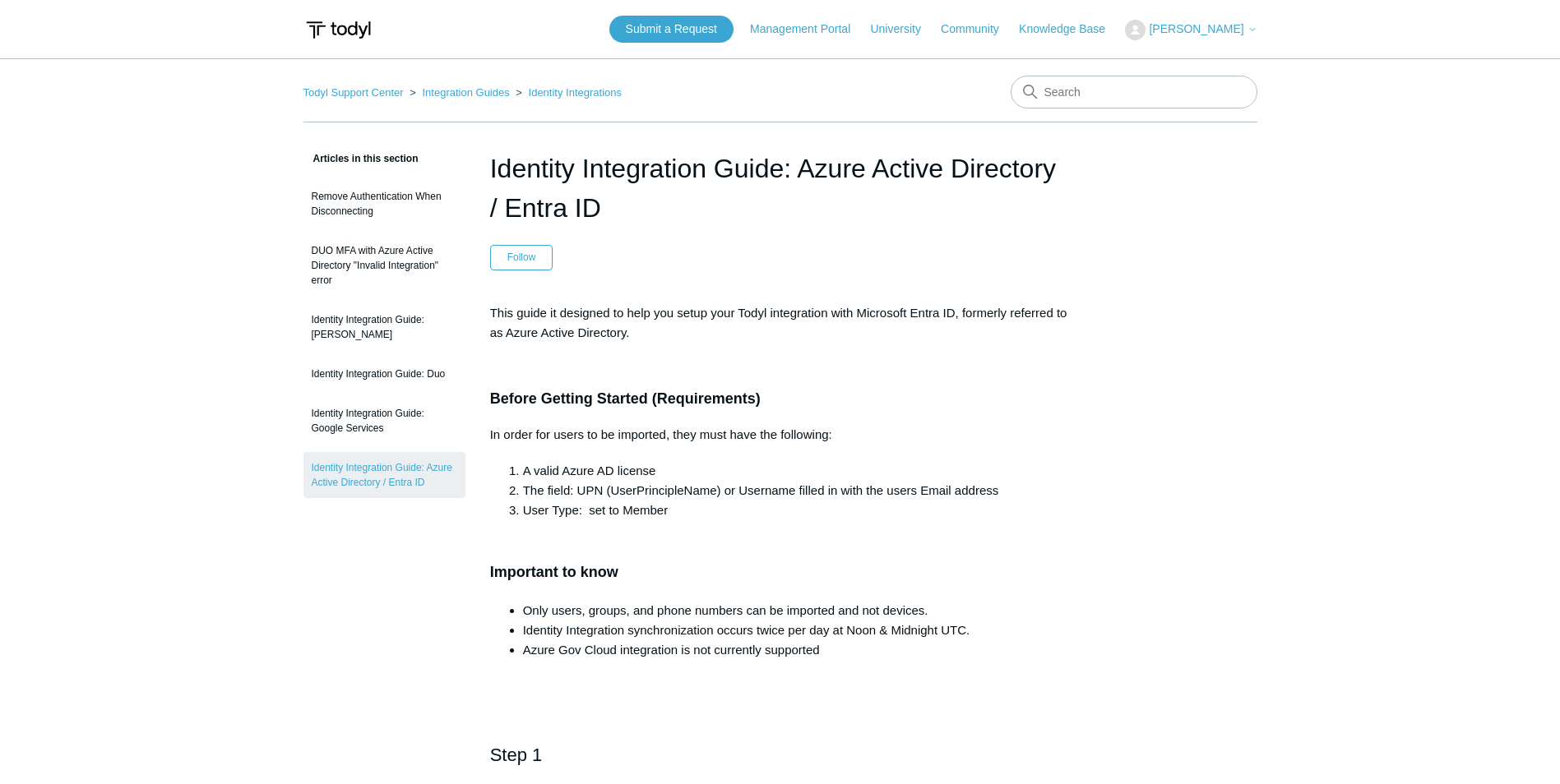
scroll to position [412, 0]
